Goal: Information Seeking & Learning: Obtain resource

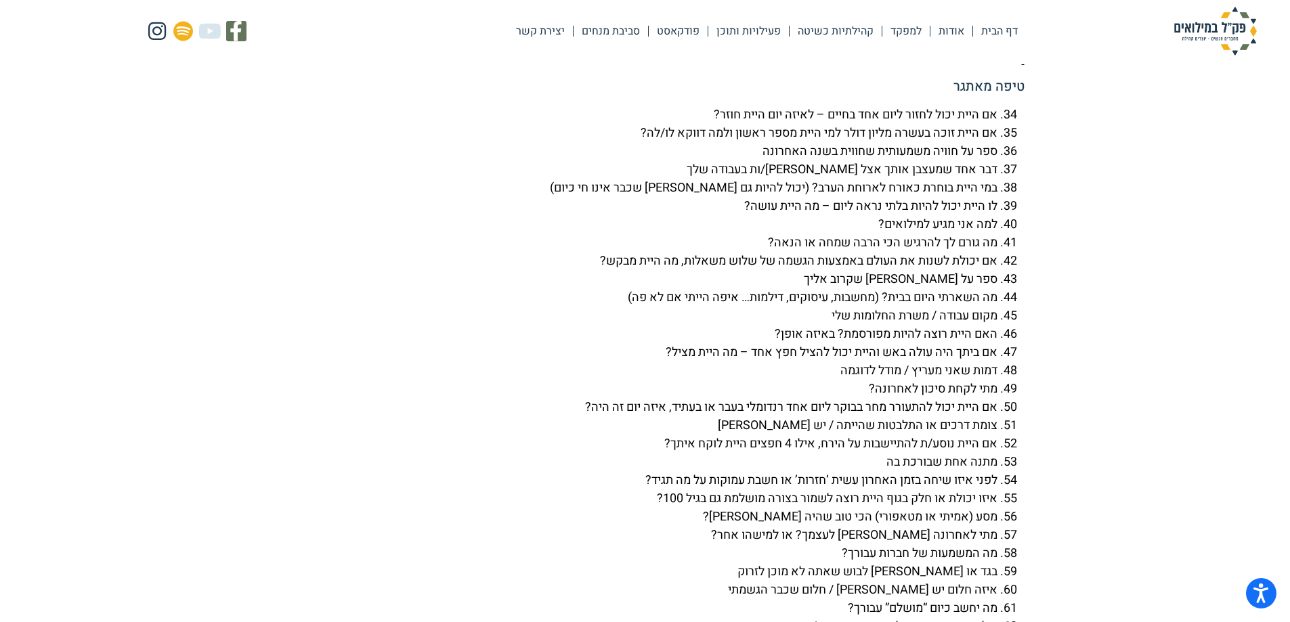
scroll to position [3858, 0]
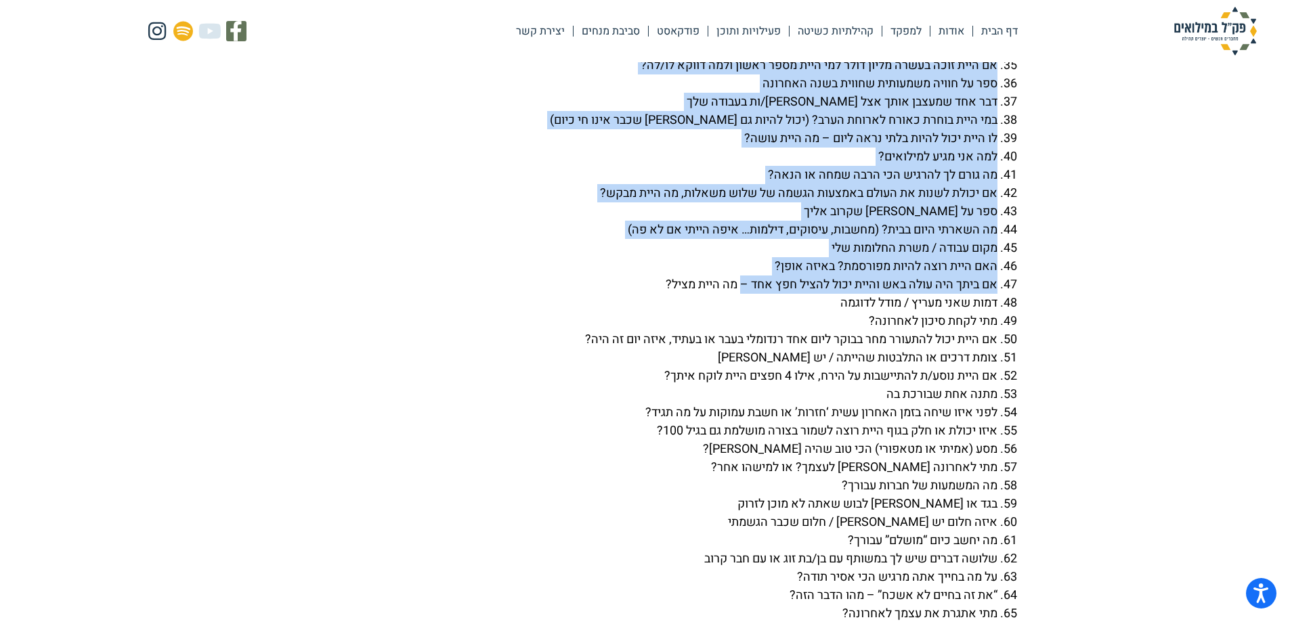
drag, startPoint x: 1011, startPoint y: 80, endPoint x: 736, endPoint y: 313, distance: 360.6
click at [736, 313] on ol "אם היית יכול לחזור ליום אחד בחיים – לאיזה יום היית חוזר? אם היית זוכה בעשרה מלי…" at bounding box center [645, 348] width 758 height 621
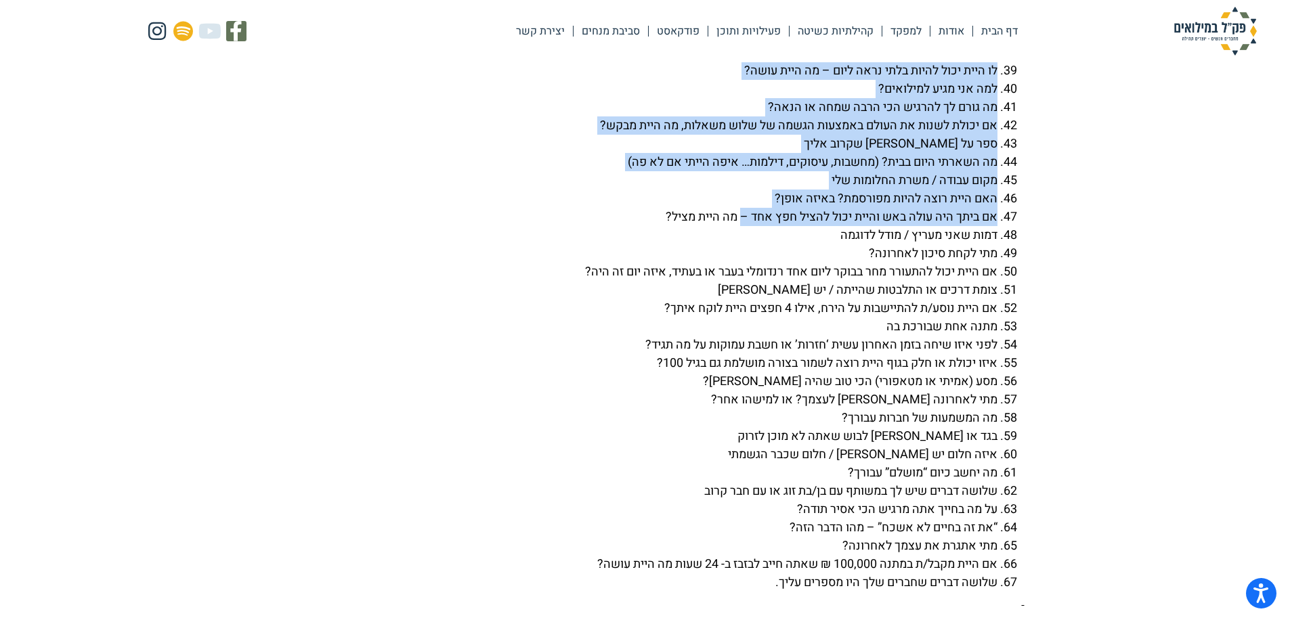
scroll to position [3994, 0]
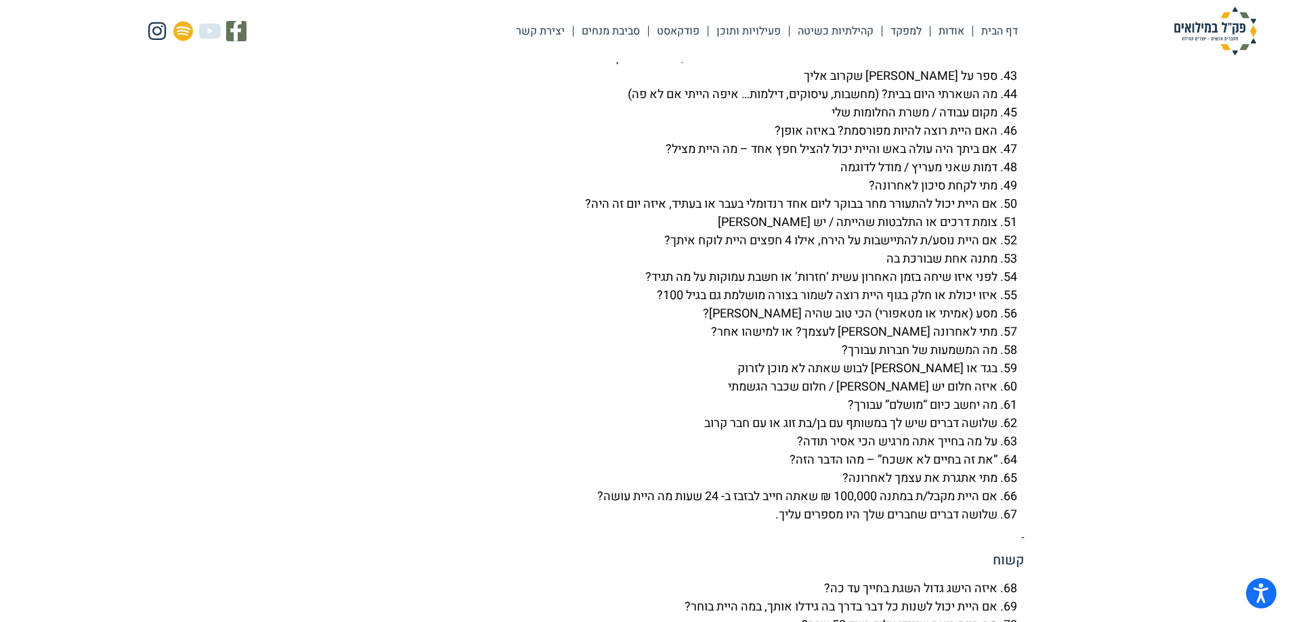
click at [766, 524] on li "שלושה דברים שחברים שלך היו מספרים עליך." at bounding box center [631, 515] width 731 height 18
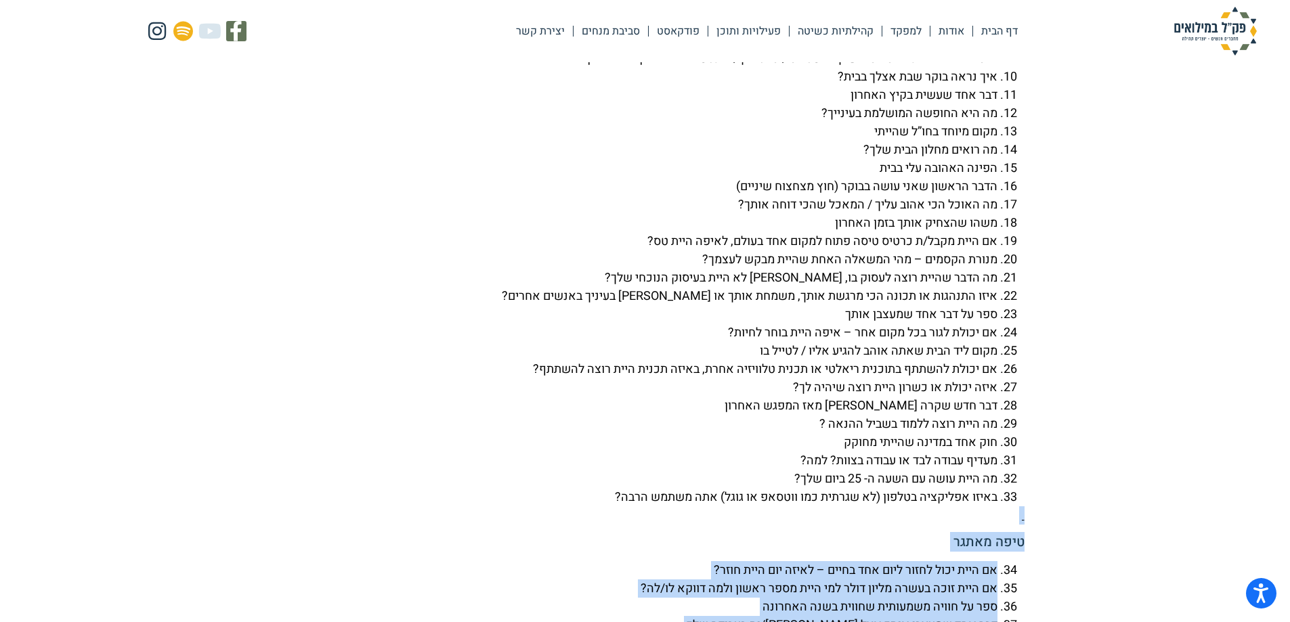
scroll to position [3471, 0]
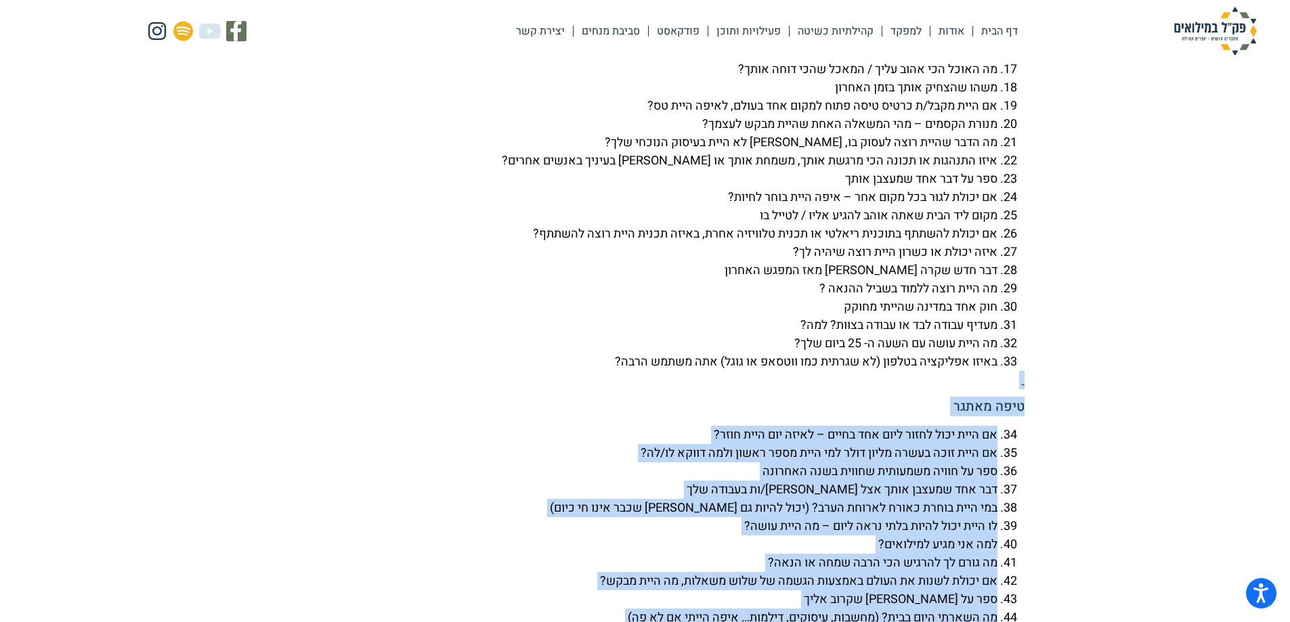
drag, startPoint x: 770, startPoint y: 552, endPoint x: 1120, endPoint y: 408, distance: 378.9
copy div "טיפה מאתגר אם היית יכול לחזור ליום אחד בחיים – לאיזה יום היית חוזר? אם היית זוכ…"
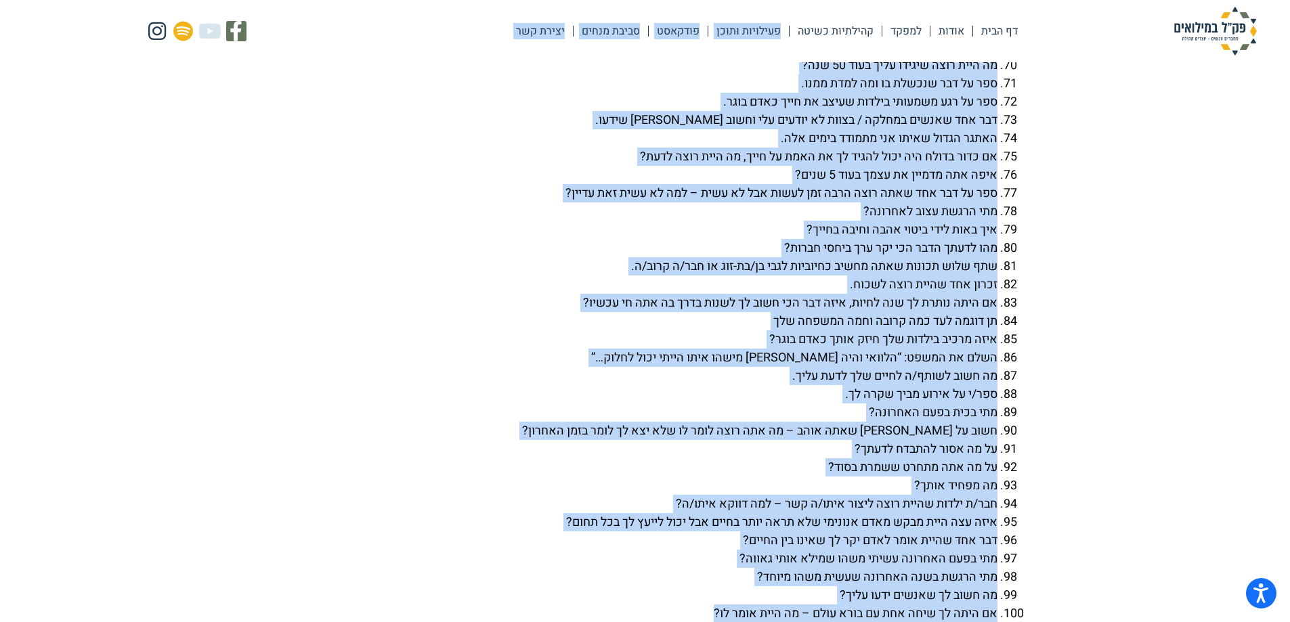
scroll to position [4486, 0]
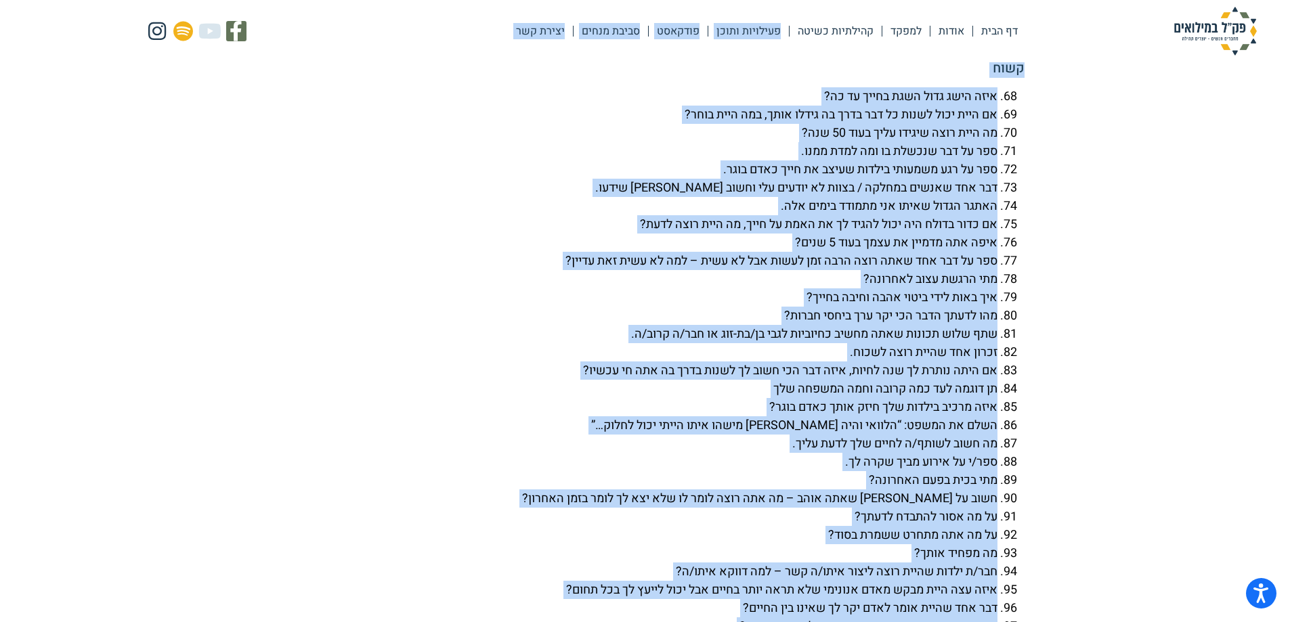
drag, startPoint x: 709, startPoint y: 512, endPoint x: 797, endPoint y: 53, distance: 467.2
click at [720, 32] on link "פעילויות ותוכן" at bounding box center [748, 31] width 81 height 31
click at [655, 161] on li "ספר על דבר שנכשלת בו ומה למדת ממנו." at bounding box center [631, 152] width 731 height 18
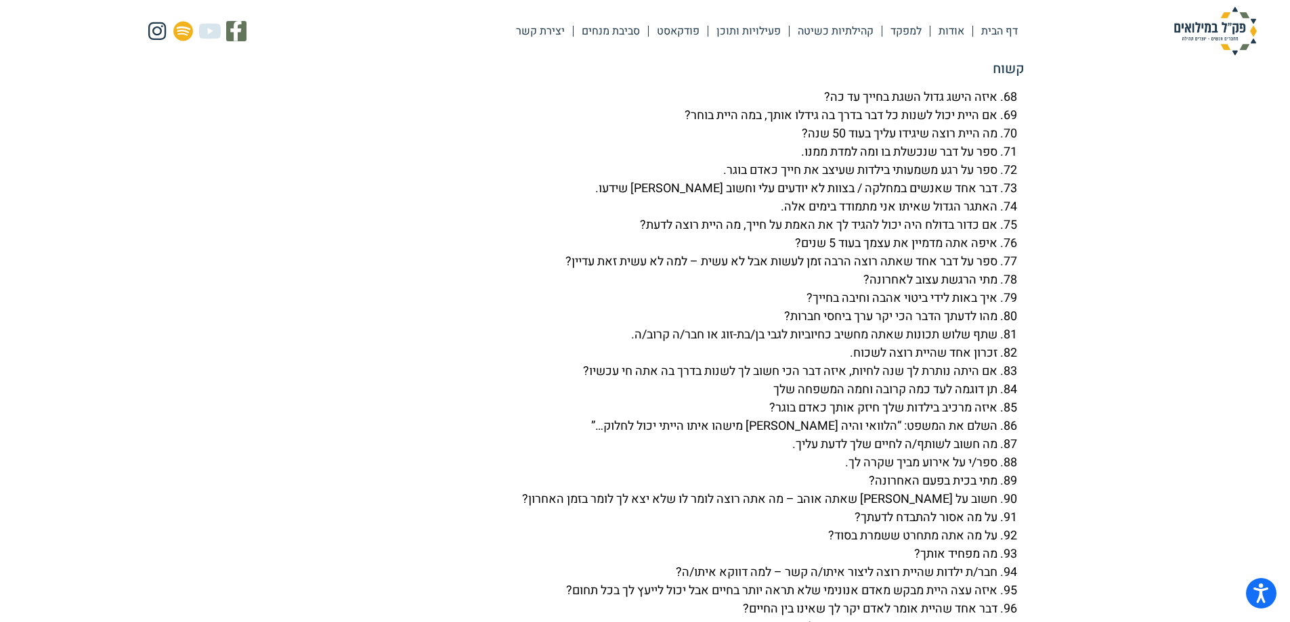
drag, startPoint x: 1013, startPoint y: 131, endPoint x: 845, endPoint y: 97, distance: 171.8
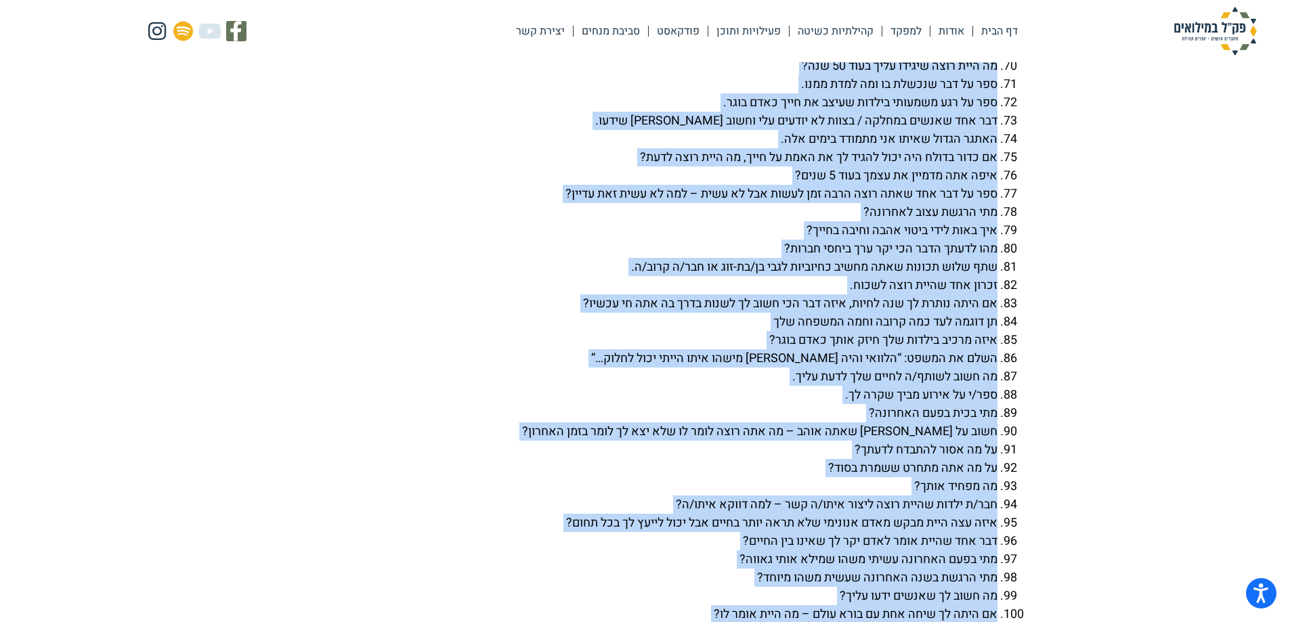
scroll to position [4688, 0]
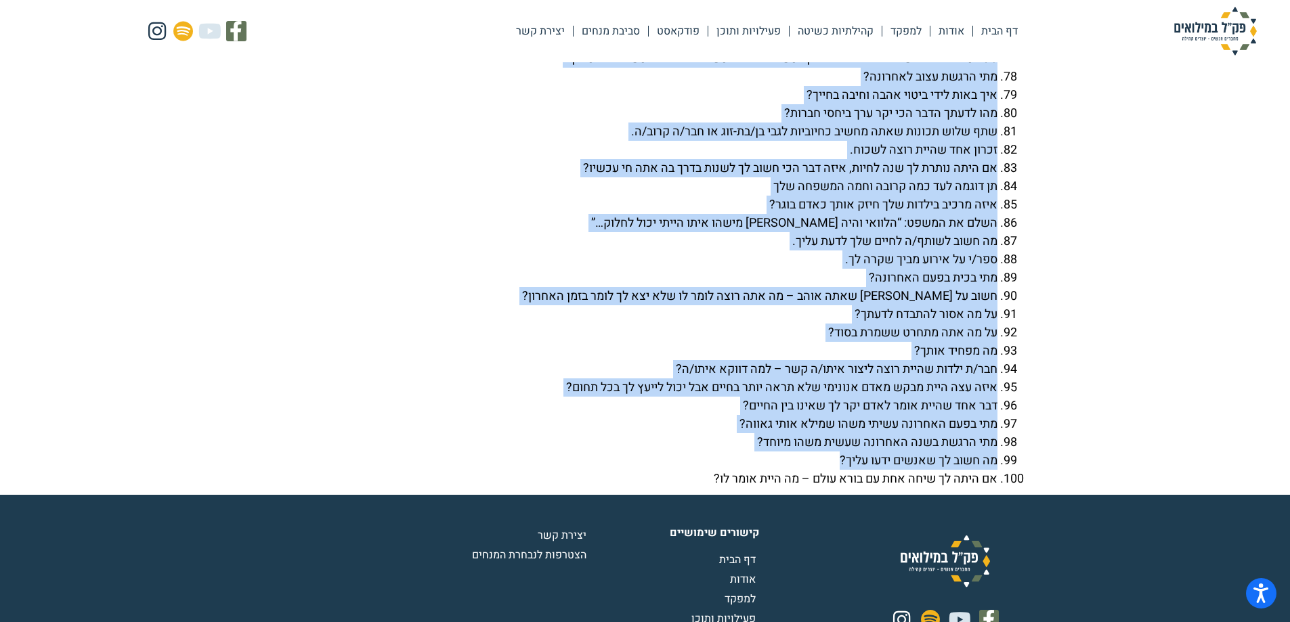
drag, startPoint x: 845, startPoint y: 97, endPoint x: 780, endPoint y: 485, distance: 393.2
copy ol "איזה הישג גדול השגת בחייך עד כה? אם היית יכול לשנות כל דבר בדרך בה גידלו אותך, …"
